Goal: Transaction & Acquisition: Purchase product/service

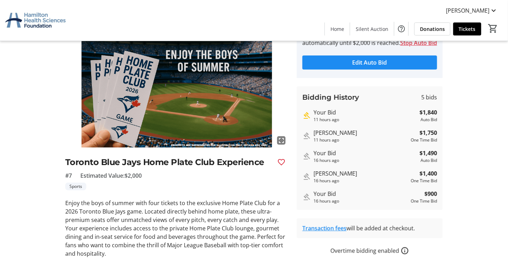
scroll to position [35, 0]
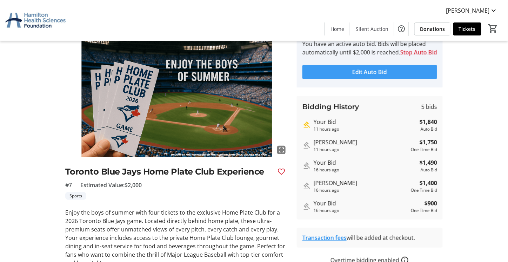
click at [374, 76] on span "Edit Auto Bid" at bounding box center [370, 72] width 35 height 8
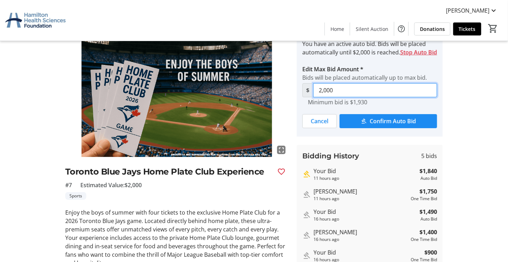
drag, startPoint x: 308, startPoint y: 99, endPoint x: 290, endPoint y: 99, distance: 17.5
click at [290, 99] on div "fullscreen Toronto Blue Jays Home Plate Club Experience #7 Estimated Value: $2,…" at bounding box center [253, 175] width 463 height 288
type input "2,591"
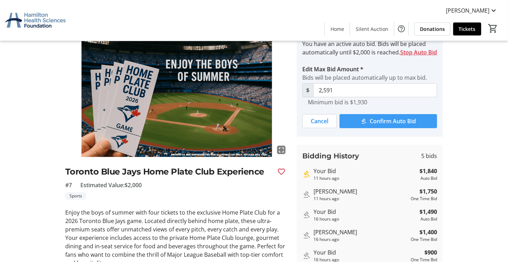
click at [382, 125] on span "Confirm Auto Bid" at bounding box center [393, 121] width 46 height 8
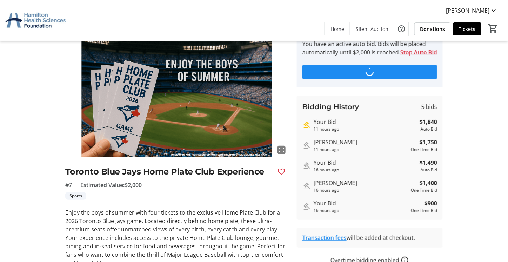
scroll to position [0, 0]
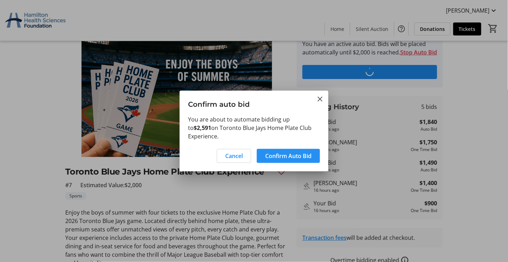
click at [280, 153] on span "Confirm Auto Bid" at bounding box center [288, 156] width 46 height 8
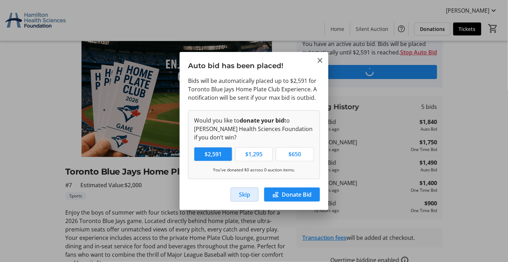
click at [244, 193] on span "Skip" at bounding box center [244, 194] width 11 height 8
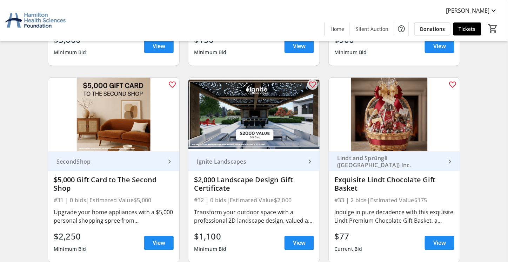
scroll to position [2007, 0]
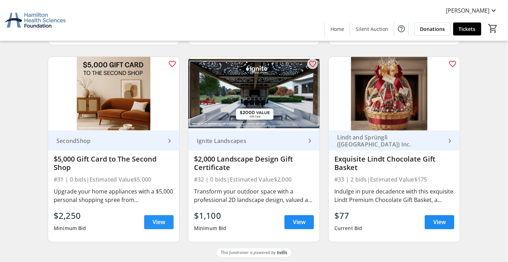
click at [156, 221] on span "View" at bounding box center [159, 222] width 13 height 8
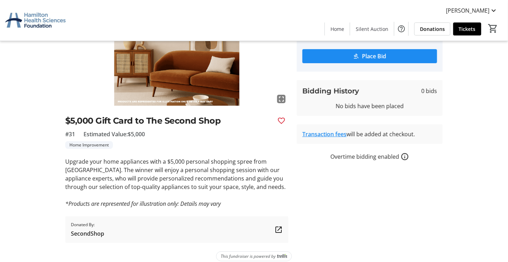
scroll to position [93, 0]
